Goal: Task Accomplishment & Management: Manage account settings

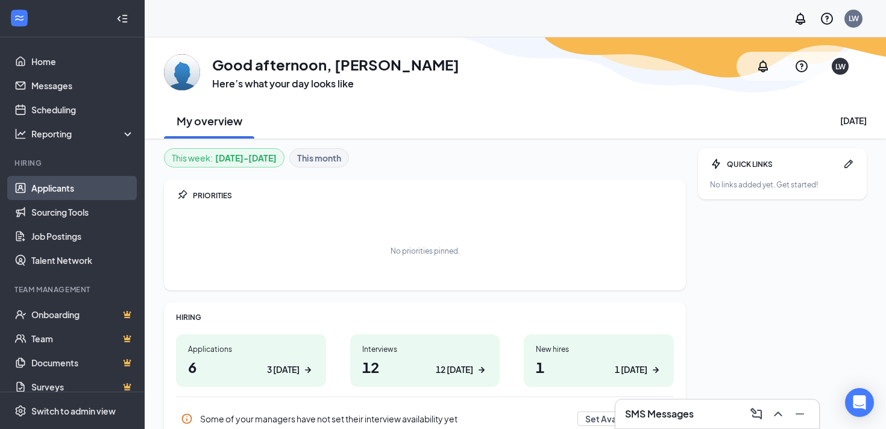
click at [81, 191] on link "Applicants" at bounding box center [82, 188] width 103 height 24
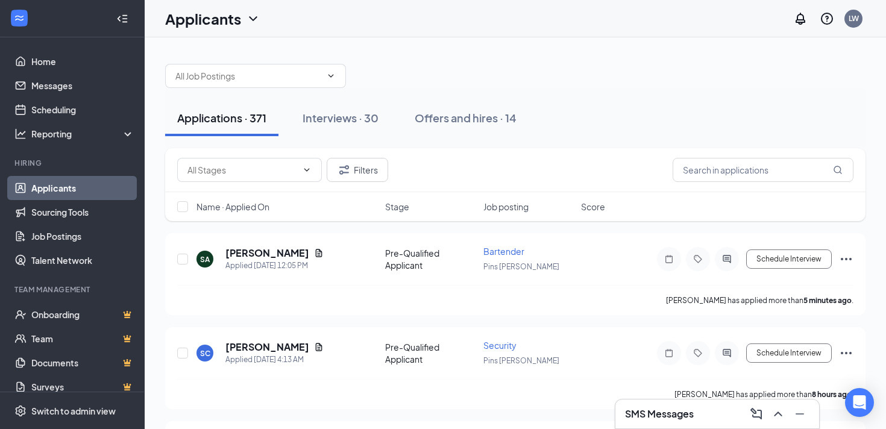
click at [460, 129] on button "Offers and hires · 14" at bounding box center [466, 118] width 126 height 36
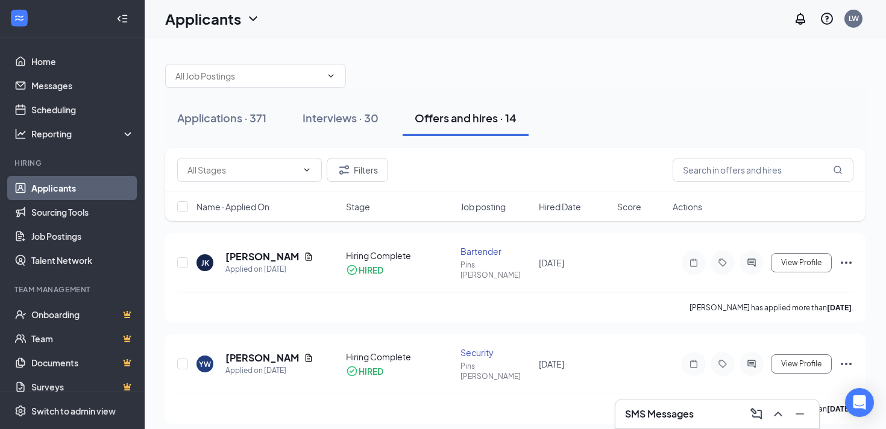
click at [689, 156] on div "Filters" at bounding box center [515, 170] width 701 height 44
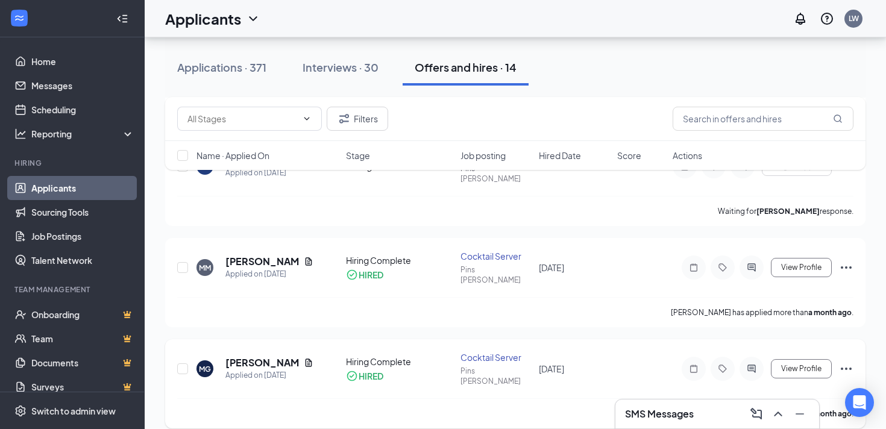
scroll to position [992, 0]
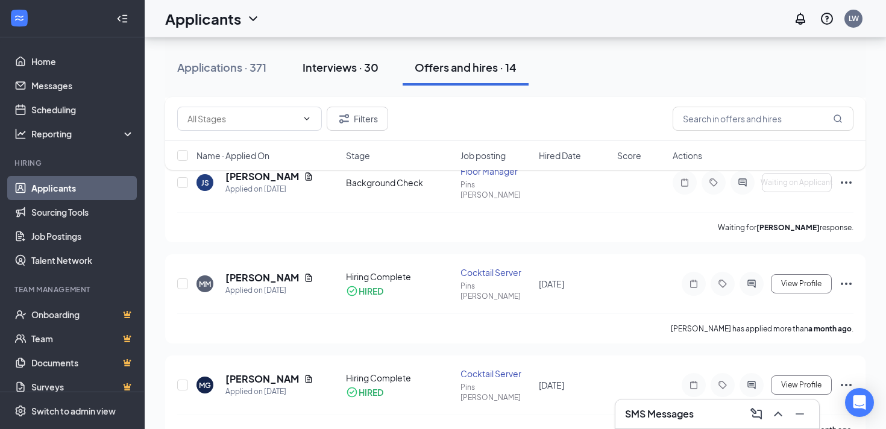
click at [337, 77] on button "Interviews · 30" at bounding box center [341, 67] width 100 height 36
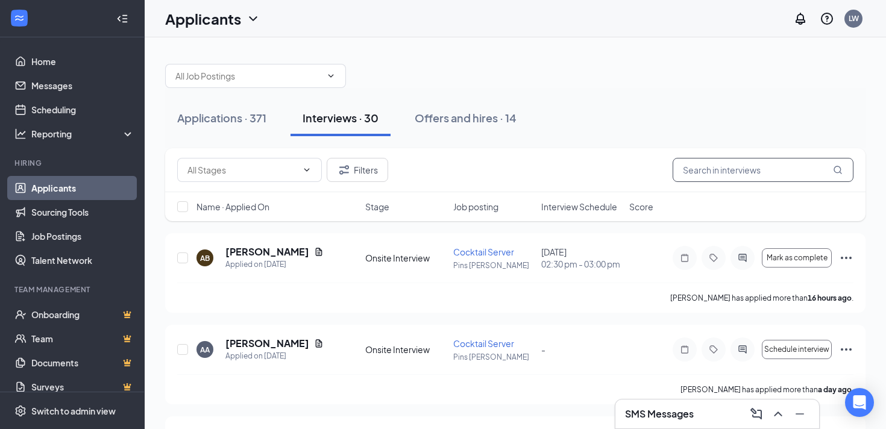
click at [751, 168] on input "text" at bounding box center [763, 170] width 181 height 24
type input "[PERSON_NAME]"
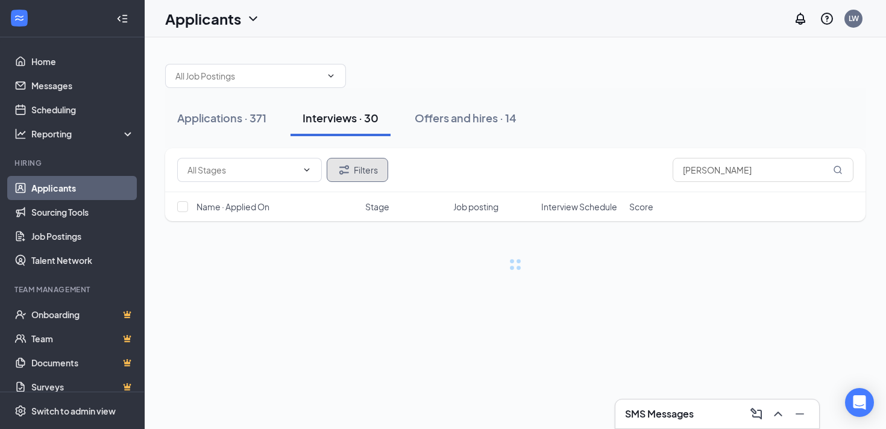
click at [348, 171] on icon "Filter" at bounding box center [344, 170] width 14 height 14
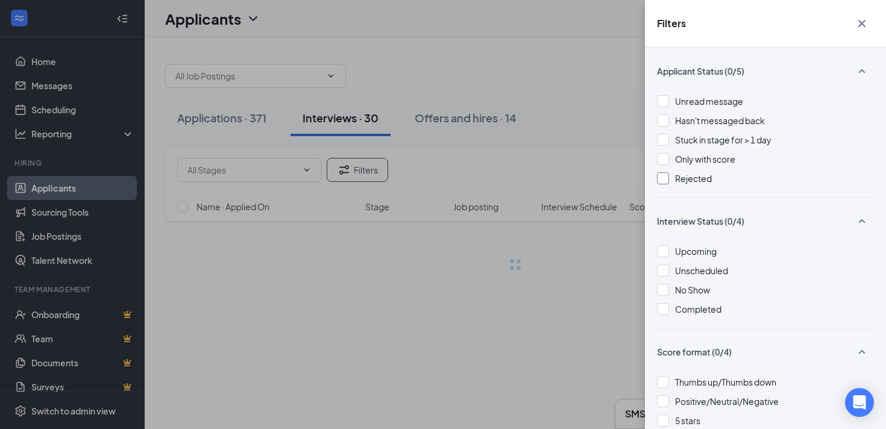
click at [680, 185] on div "Rejected" at bounding box center [693, 178] width 37 height 13
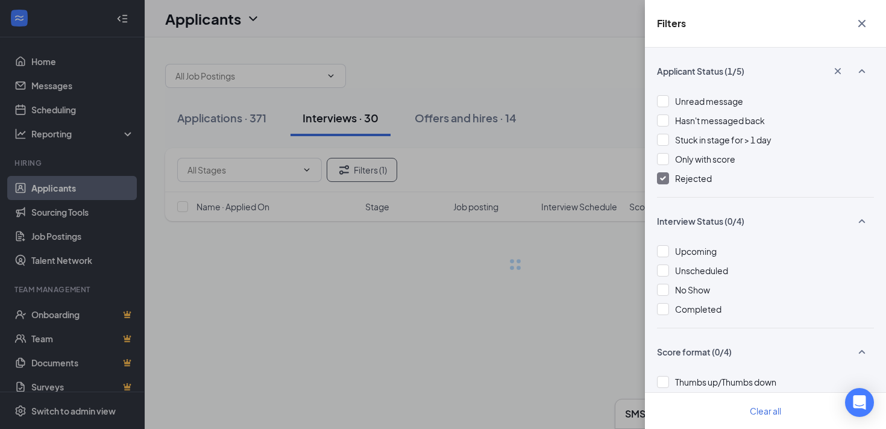
click at [619, 371] on div "Filters Applicant Status (1/5) Unread message Hasn't messaged back Stuck in sta…" at bounding box center [443, 214] width 886 height 429
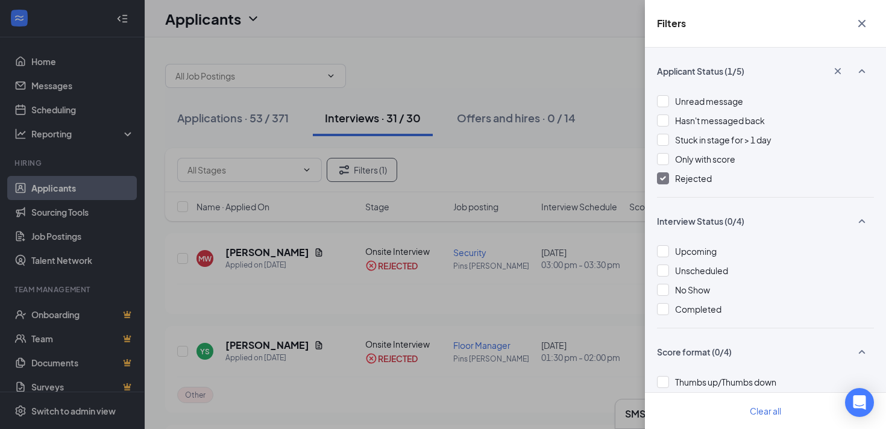
click at [860, 15] on button "button" at bounding box center [862, 23] width 24 height 23
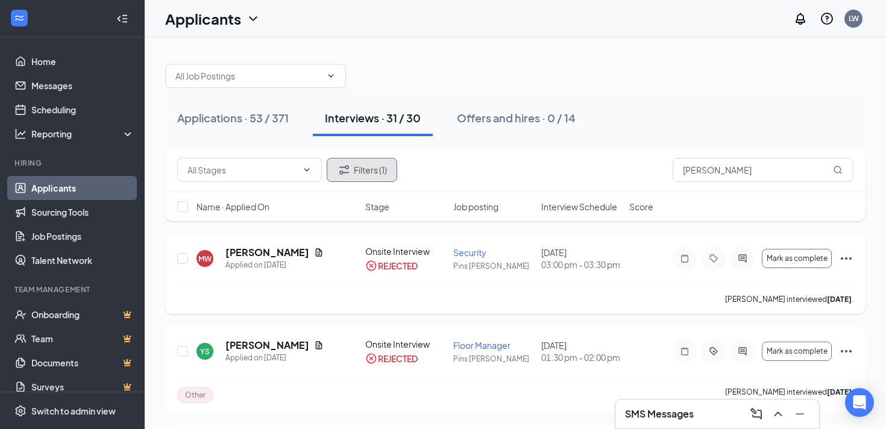
scroll to position [5, 0]
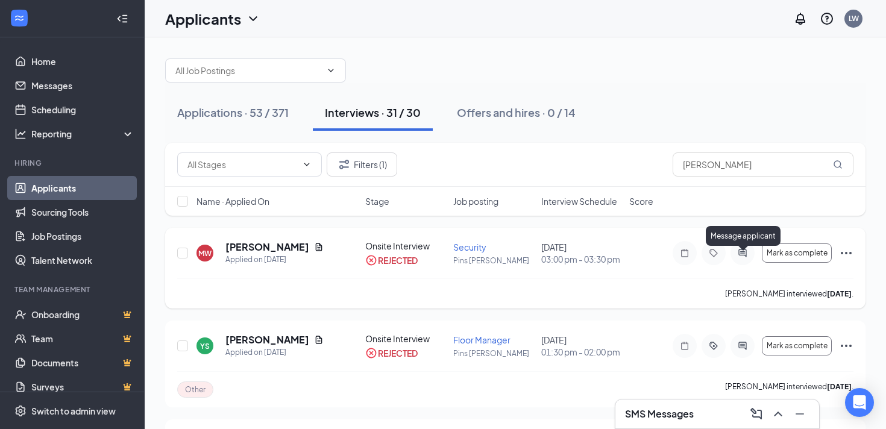
click at [744, 255] on icon "ActiveChat" at bounding box center [743, 253] width 14 height 10
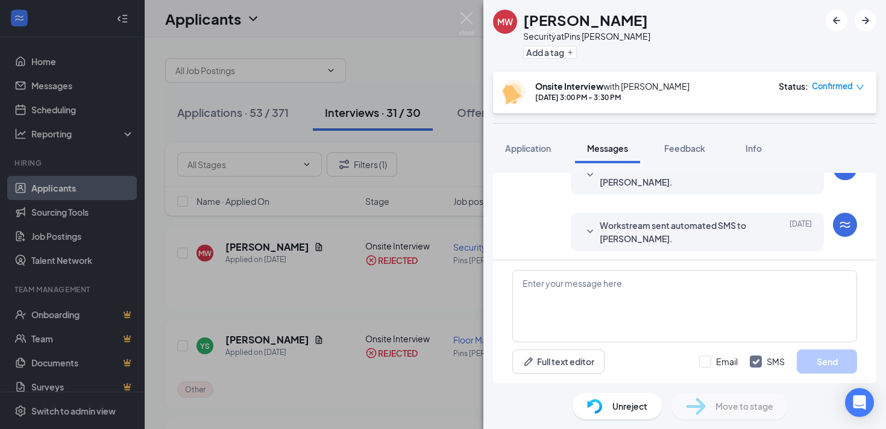
scroll to position [475, 0]
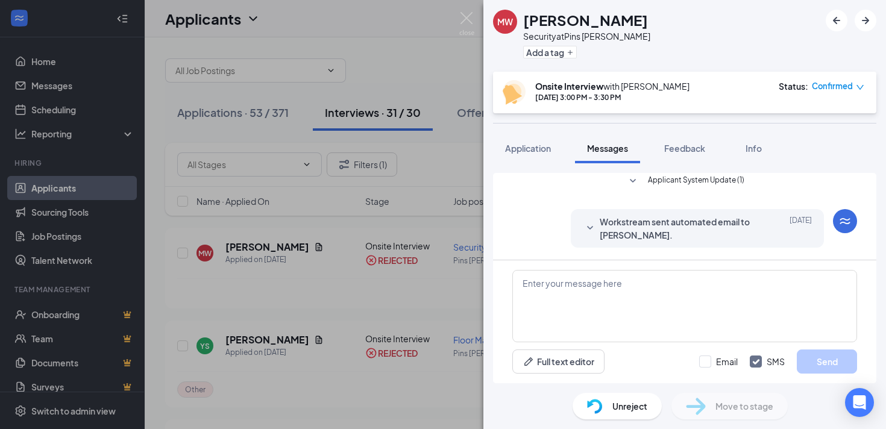
click at [710, 224] on span "Workstream sent automated email to [PERSON_NAME]." at bounding box center [679, 228] width 158 height 27
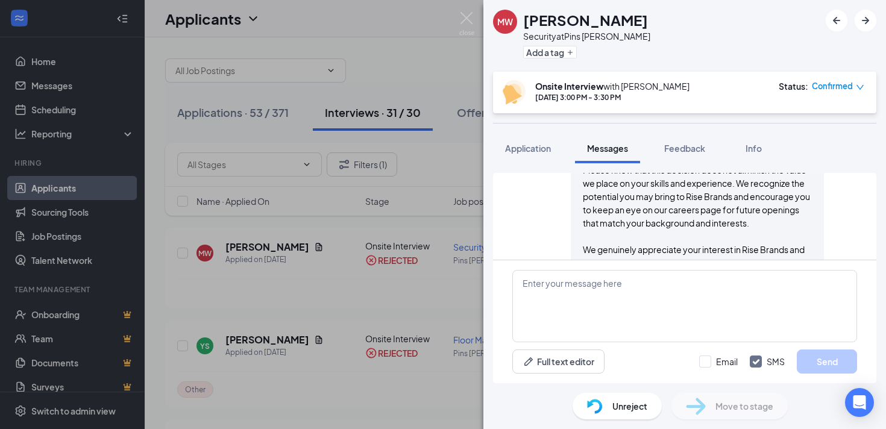
scroll to position [801, 0]
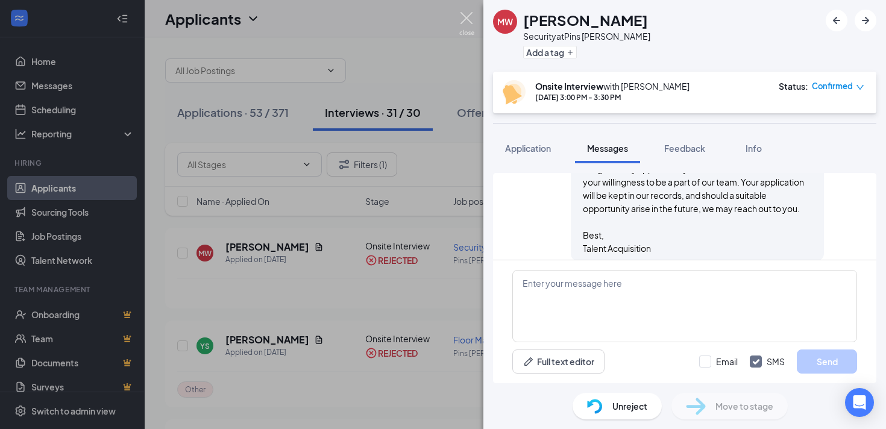
click at [461, 17] on img at bounding box center [467, 24] width 15 height 24
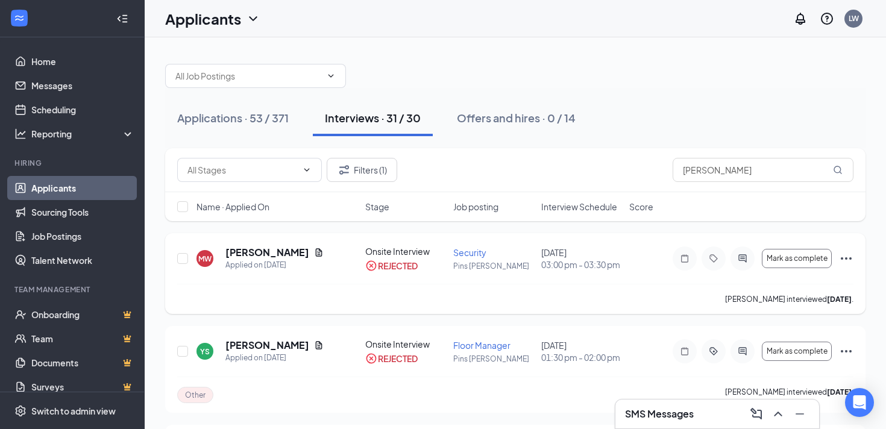
scroll to position [2, 0]
